Goal: Task Accomplishment & Management: Use online tool/utility

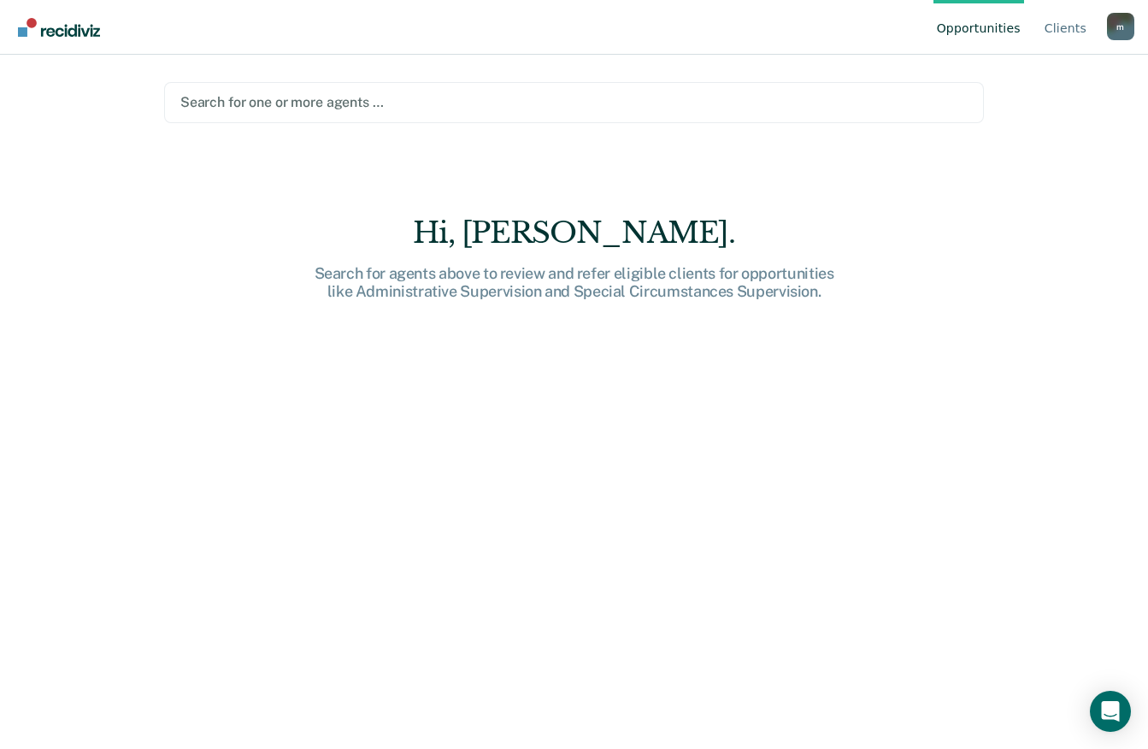
click at [458, 528] on div "Hi, [PERSON_NAME]. Search for agents above to review and refer eligible clients…" at bounding box center [574, 494] width 820 height 558
click at [632, 275] on div "Search for agents above to review and refer eligible clients for opportunities …" at bounding box center [574, 282] width 547 height 37
click at [698, 434] on div "Hi, [PERSON_NAME]. Search for agents above to review and refer eligible clients…" at bounding box center [574, 494] width 820 height 558
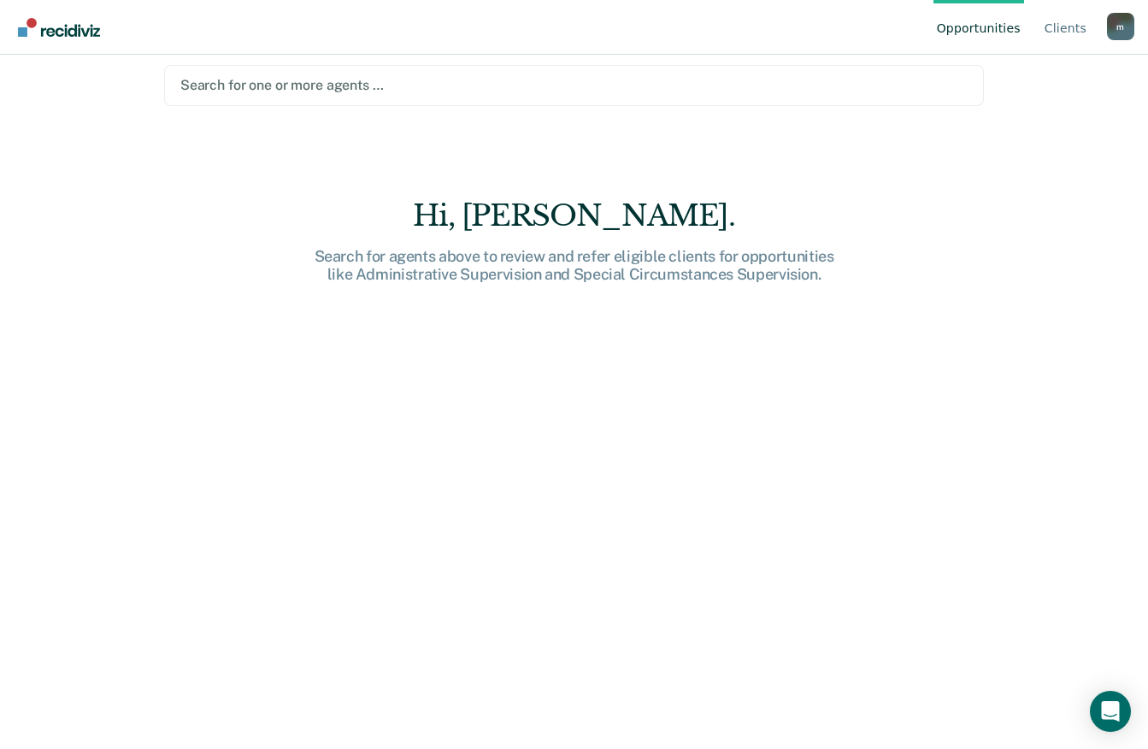
scroll to position [11, 0]
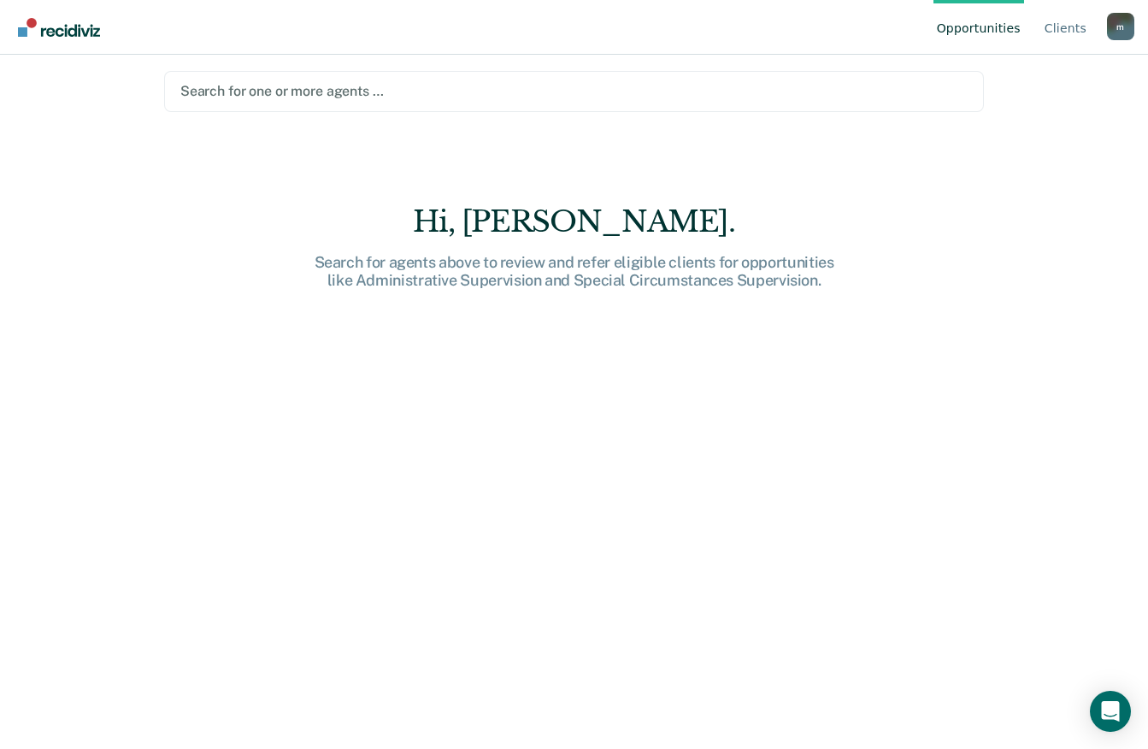
click at [419, 358] on div "Hi, [PERSON_NAME]. Search for agents above to review and refer eligible clients…" at bounding box center [574, 483] width 820 height 558
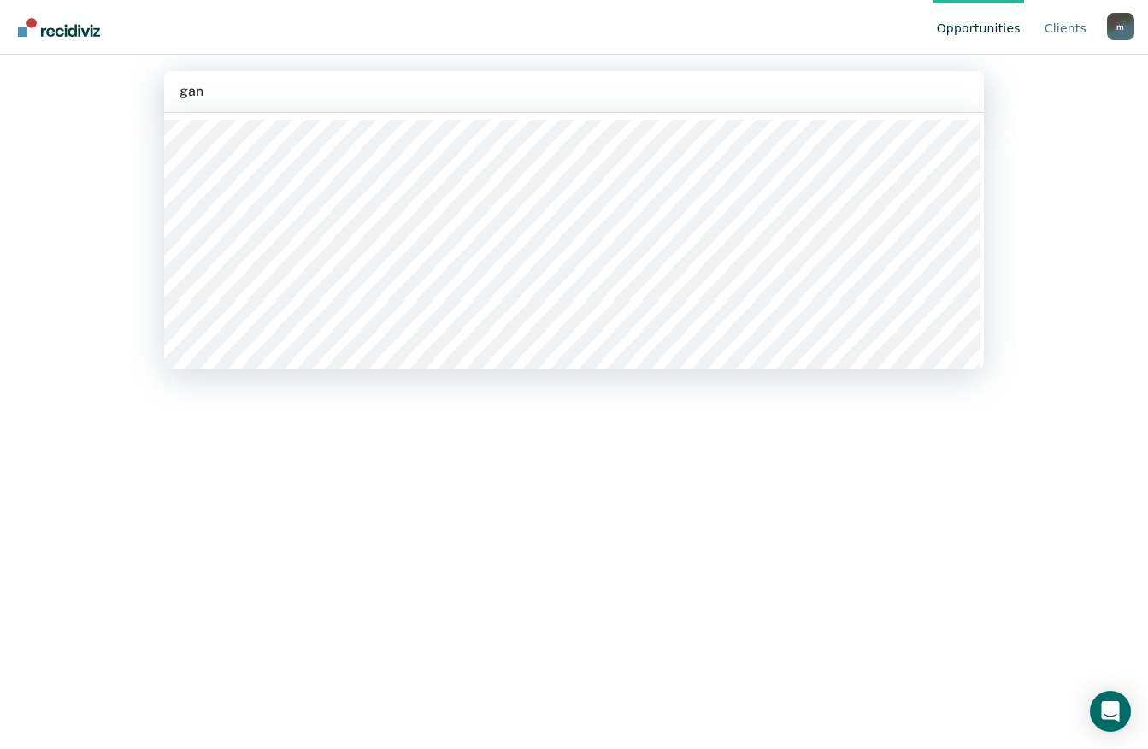
type input "[PERSON_NAME]"
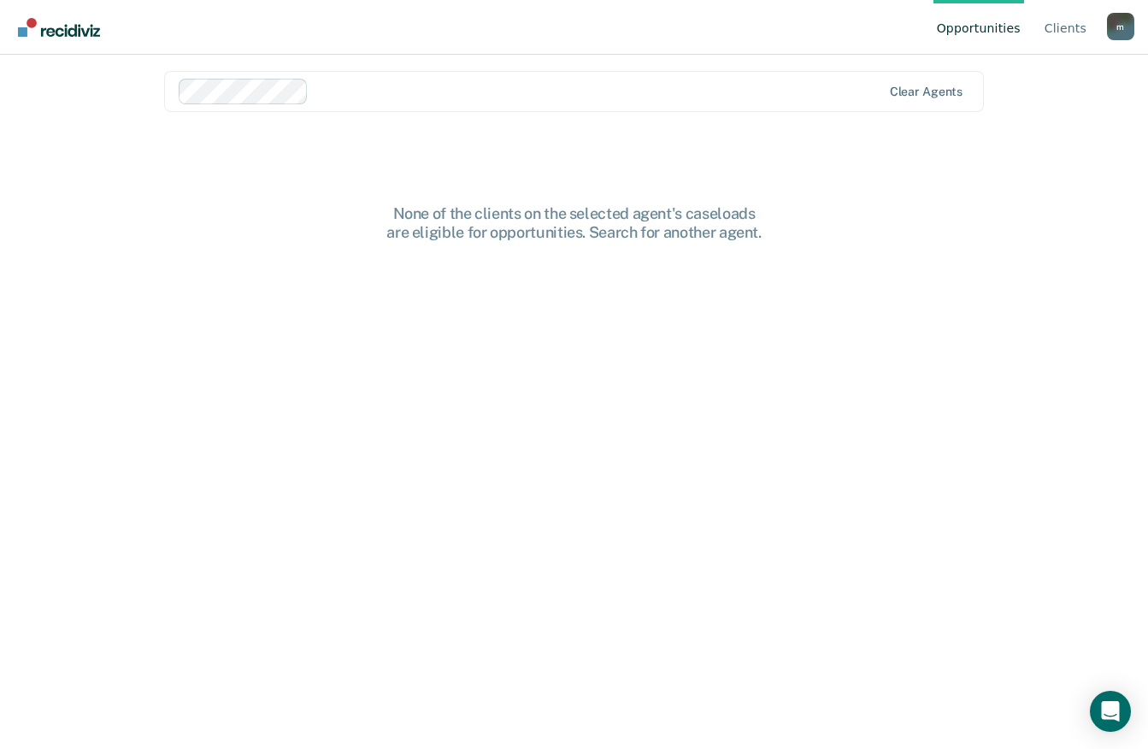
scroll to position [0, 0]
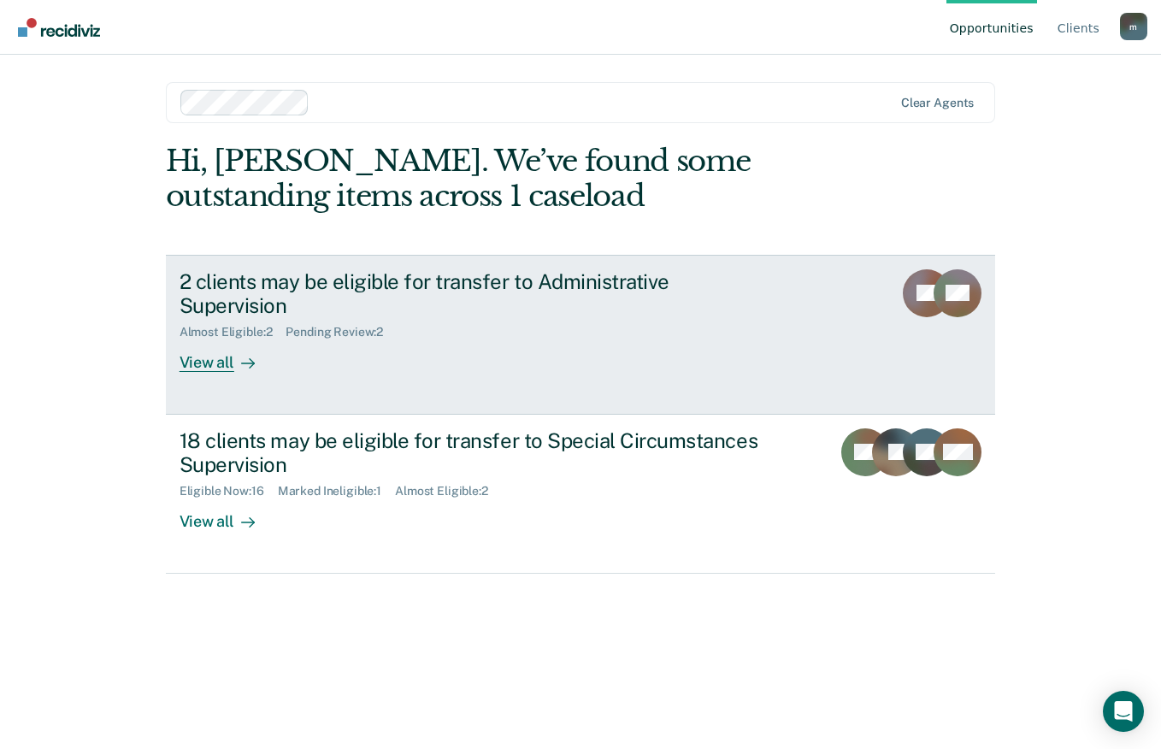
click at [203, 339] on div "View all" at bounding box center [228, 355] width 96 height 33
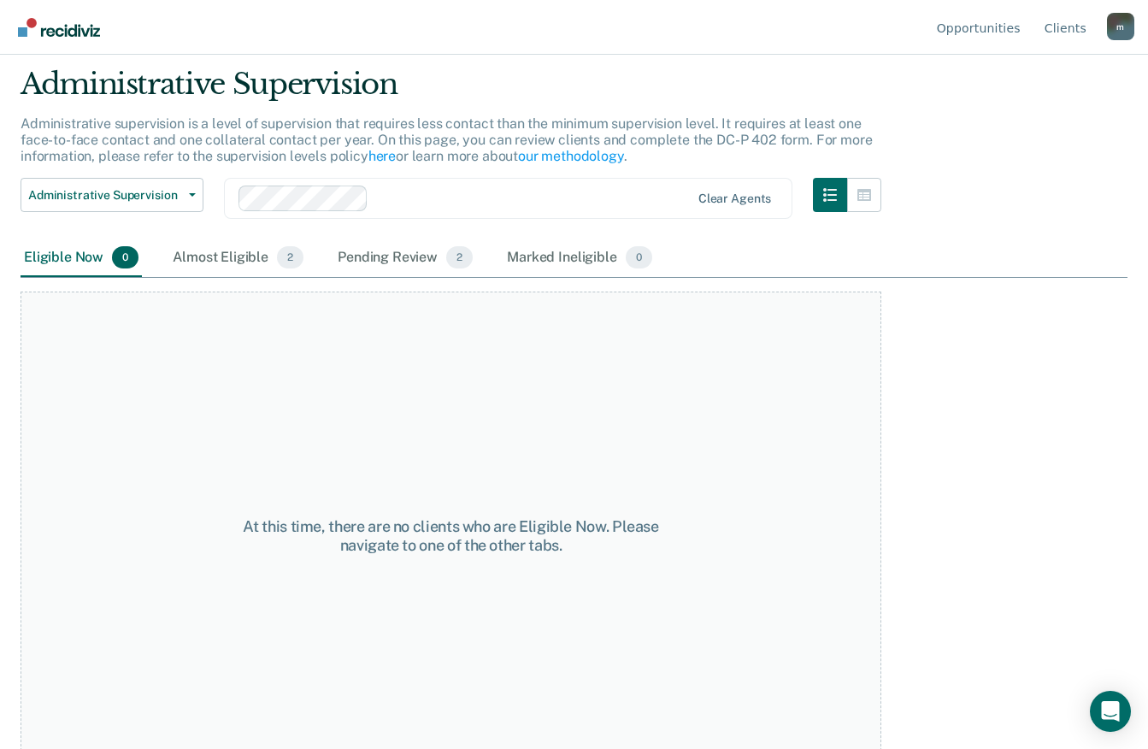
scroll to position [83, 0]
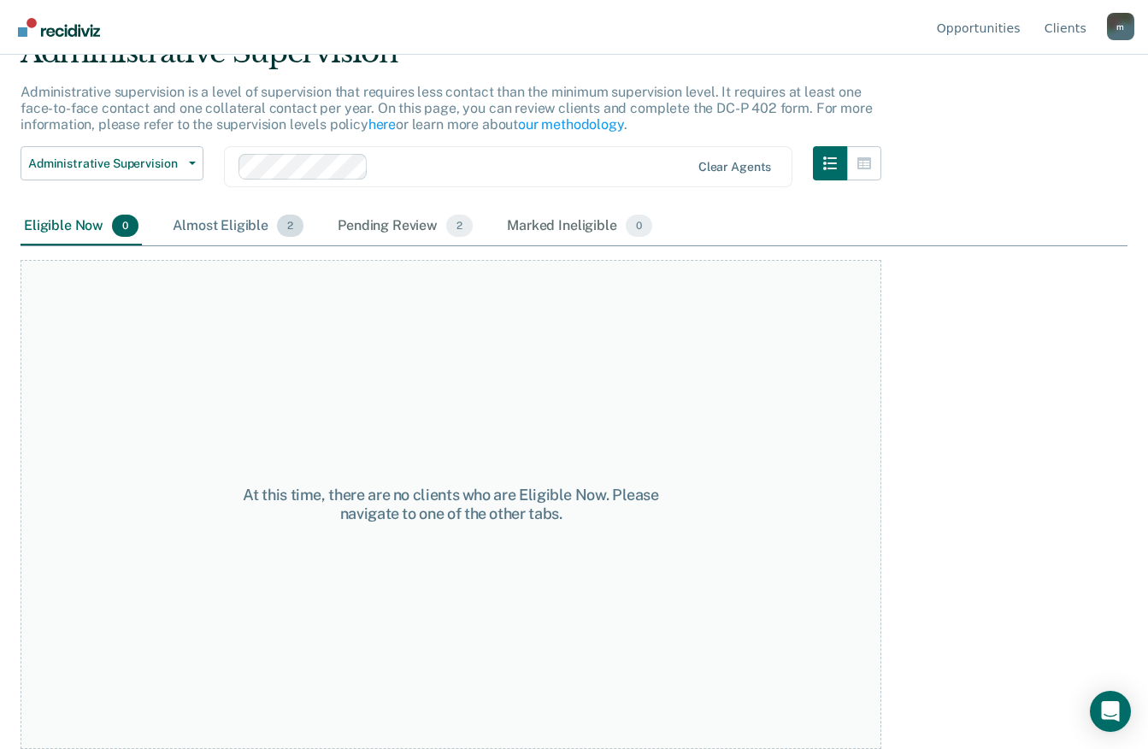
click at [204, 231] on div "Almost Eligible 2" at bounding box center [238, 227] width 138 height 38
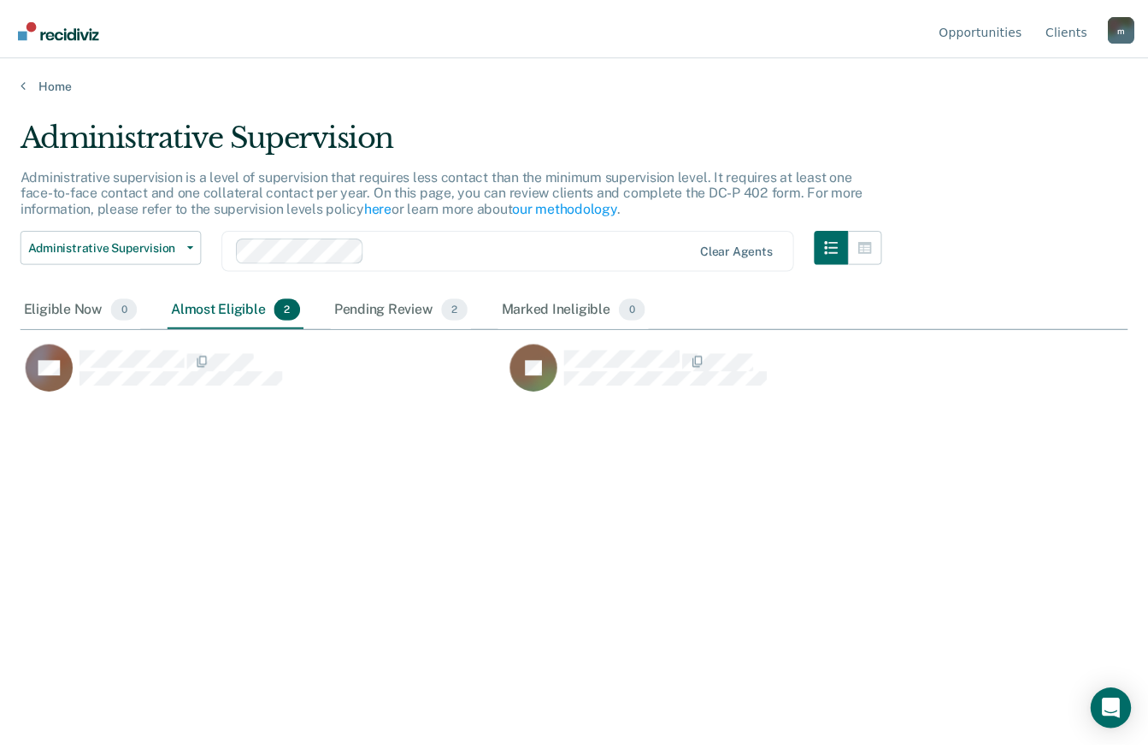
scroll to position [490, 1107]
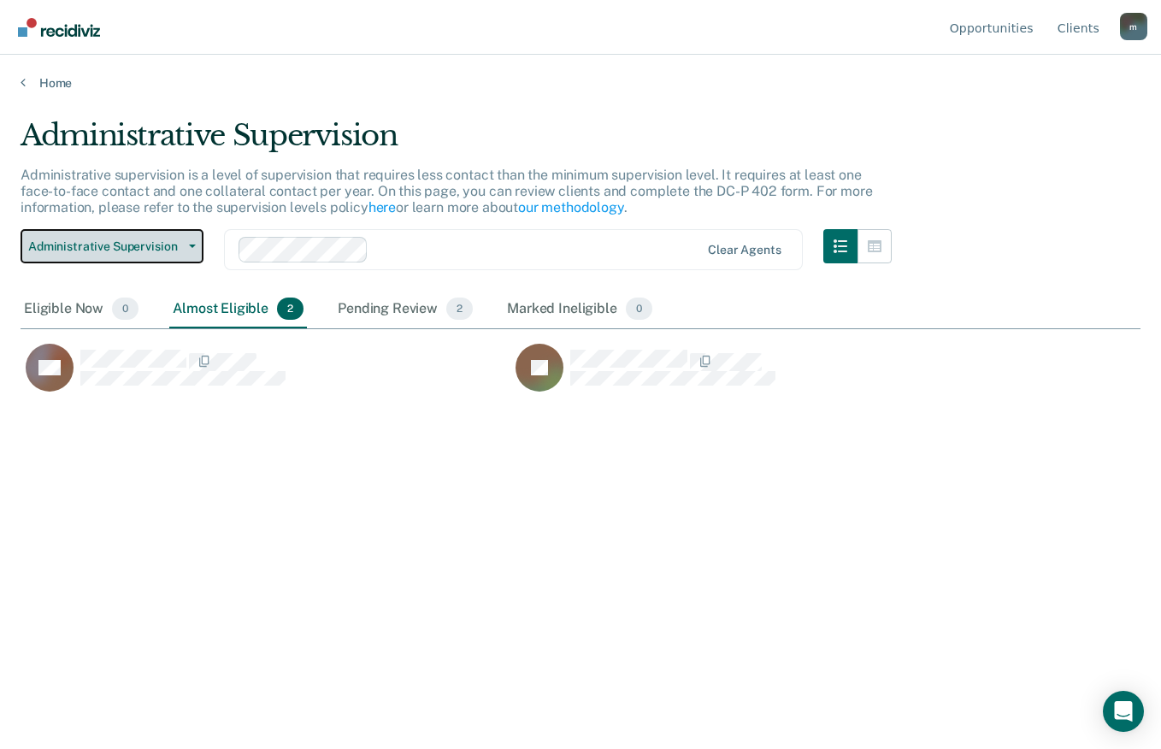
click at [180, 243] on span "Administrative Supervision" at bounding box center [105, 246] width 154 height 15
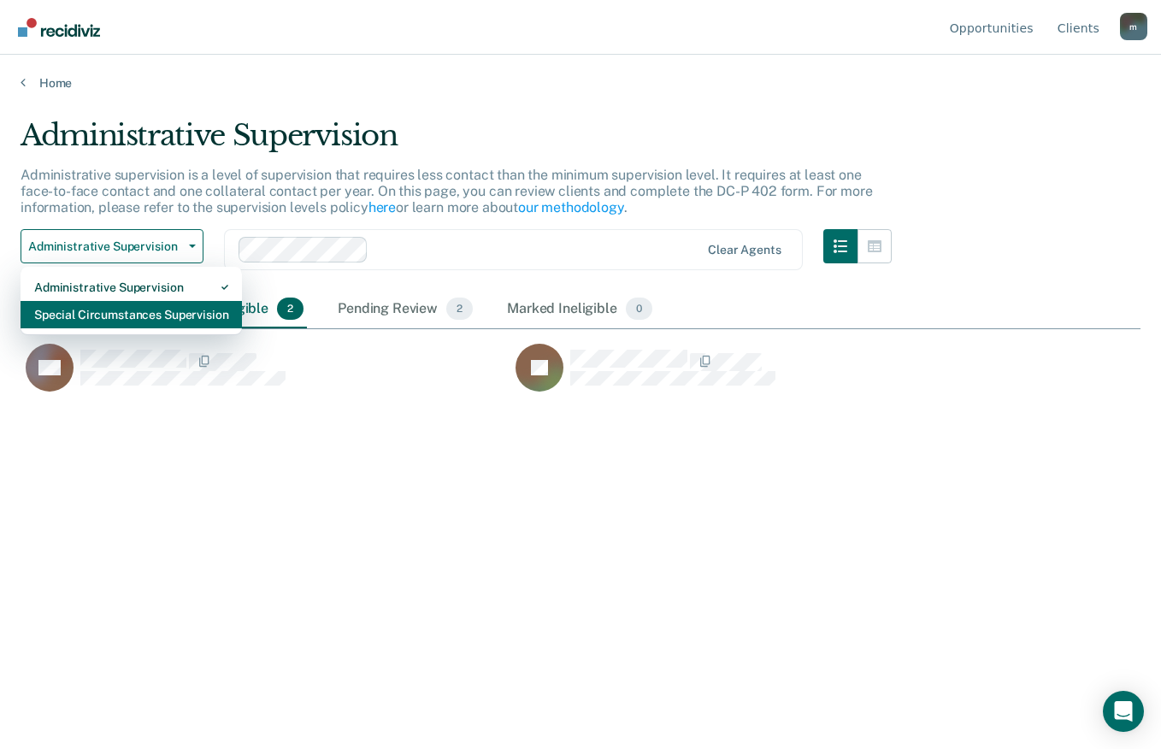
click at [54, 315] on div "Special Circumstances Supervision" at bounding box center [131, 314] width 194 height 27
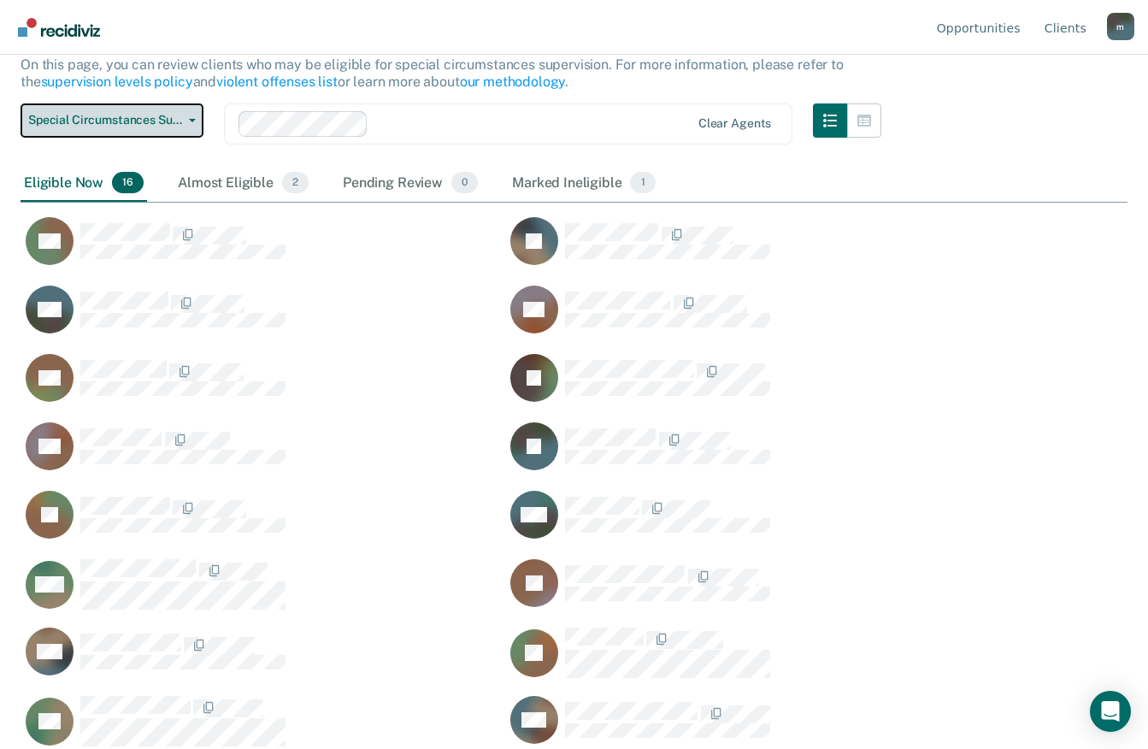
scroll to position [190, 0]
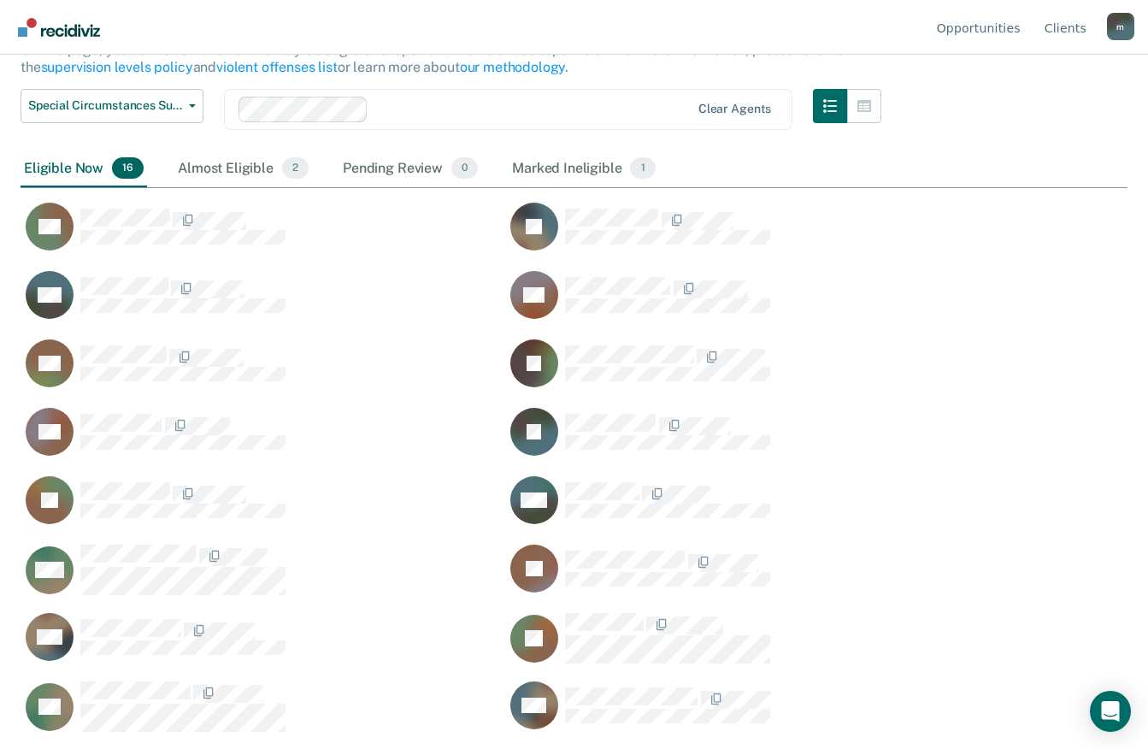
click at [875, 603] on div "[PERSON_NAME]" at bounding box center [747, 578] width 485 height 68
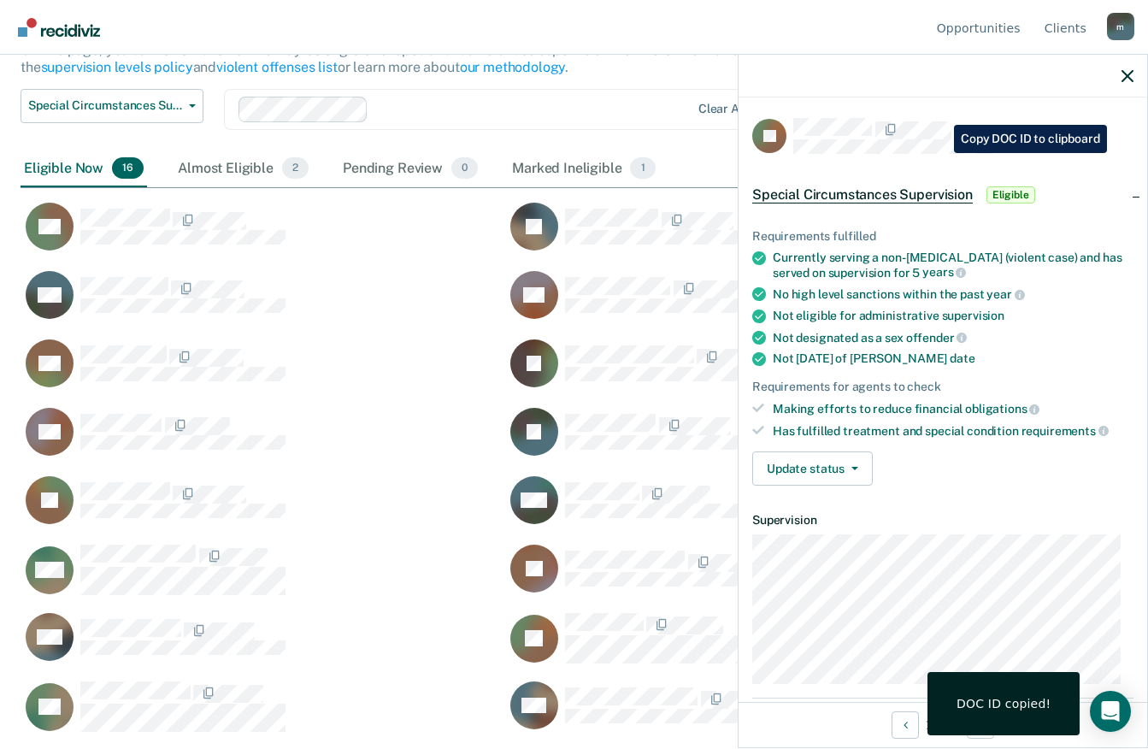
click at [998, 133] on div at bounding box center [964, 129] width 340 height 22
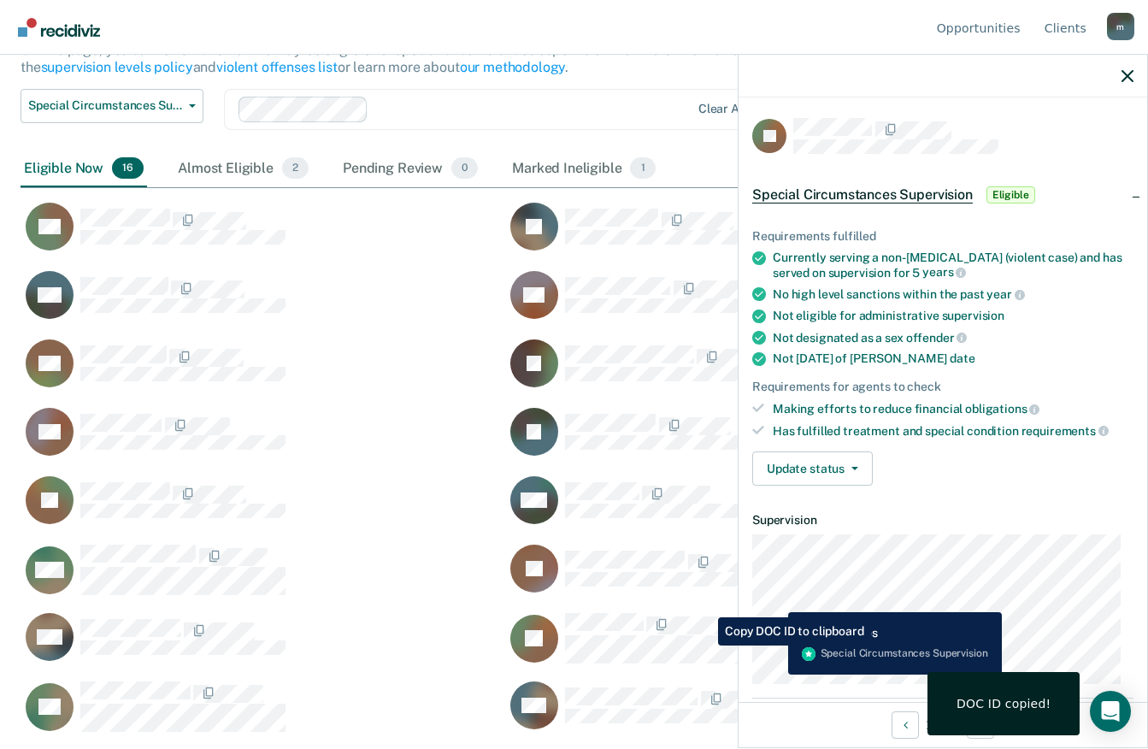
click at [422, 611] on div "MW" at bounding box center [263, 578] width 485 height 68
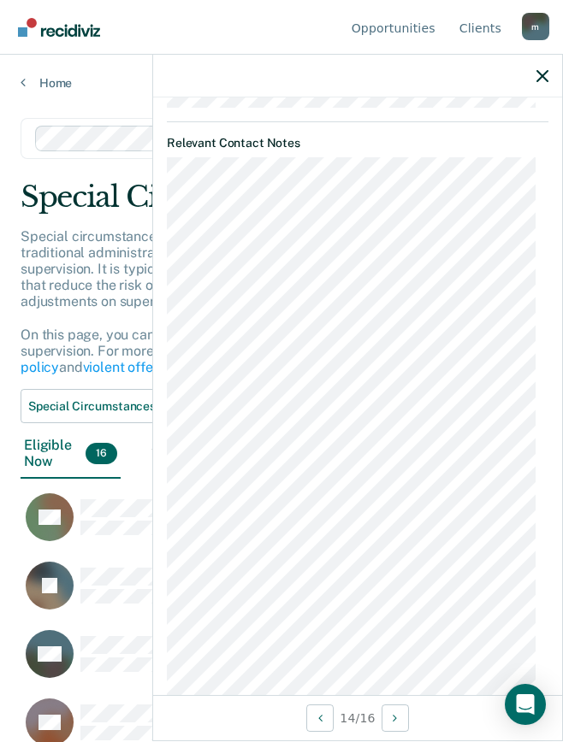
scroll to position [645, 0]
